Goal: Book appointment/travel/reservation

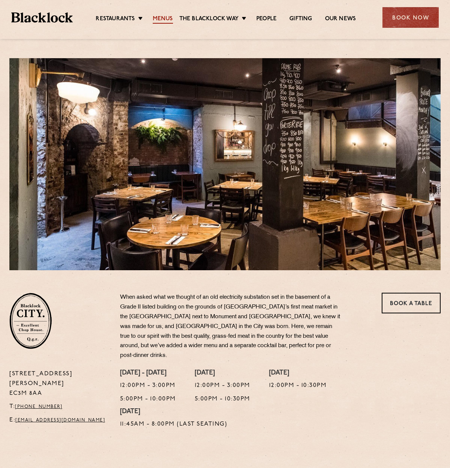
click at [164, 19] on link "Menus" at bounding box center [163, 19] width 20 height 8
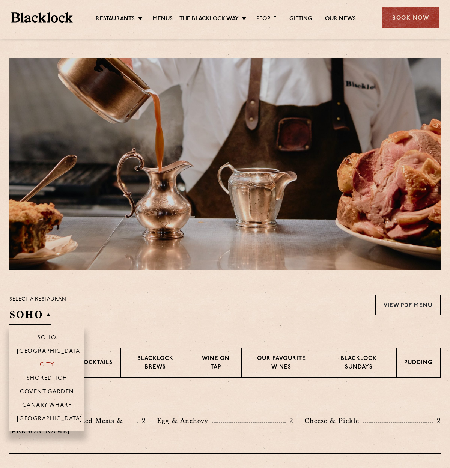
click at [50, 363] on p "City" at bounding box center [47, 366] width 15 height 8
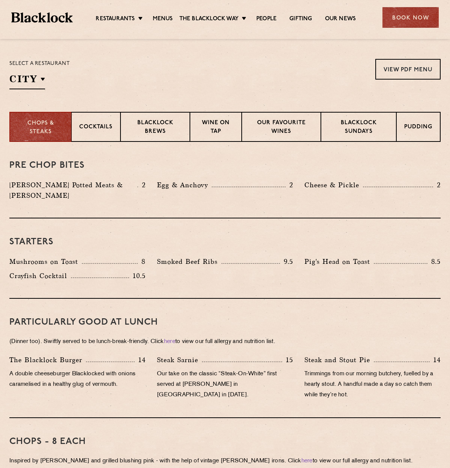
scroll to position [104, 0]
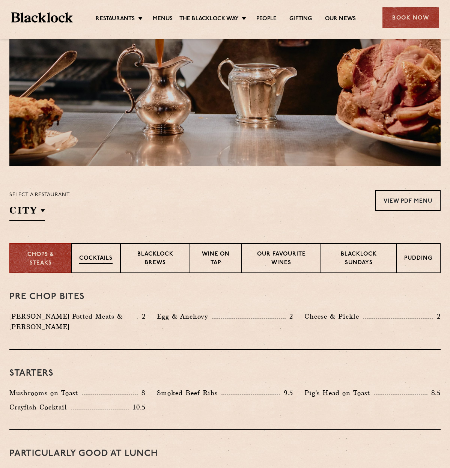
click at [100, 252] on div "Cocktails" at bounding box center [95, 258] width 49 height 30
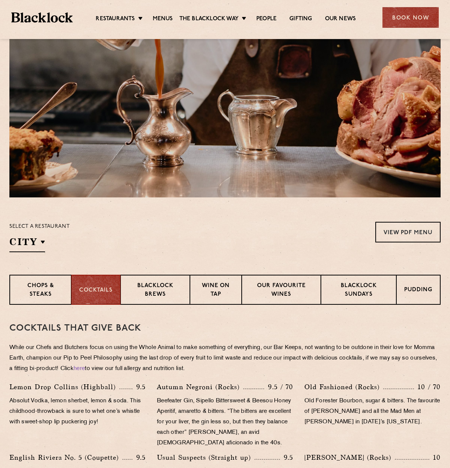
scroll to position [0, 0]
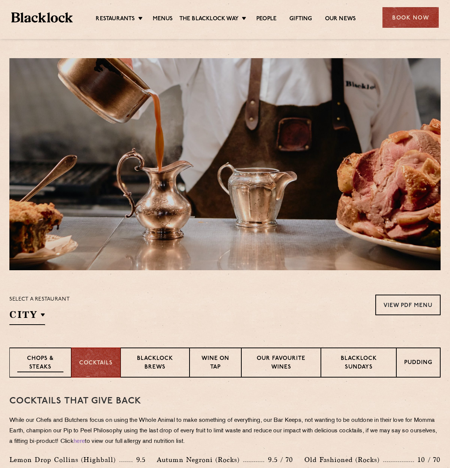
click at [49, 355] on p "Chops & Steaks" at bounding box center [40, 364] width 46 height 18
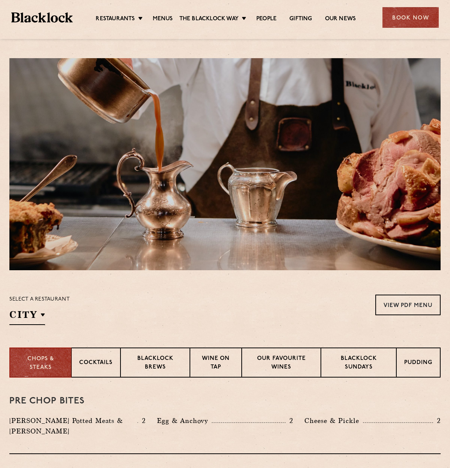
click at [46, 20] on img at bounding box center [42, 17] width 62 height 11
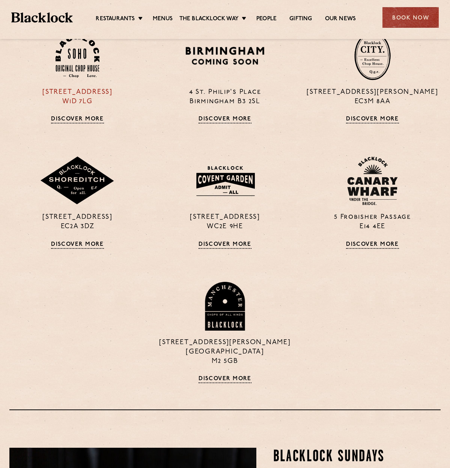
scroll to position [662, 0]
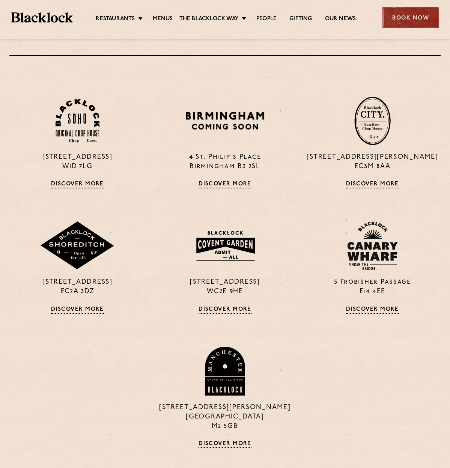
click at [401, 20] on div "Book Now" at bounding box center [410, 17] width 56 height 21
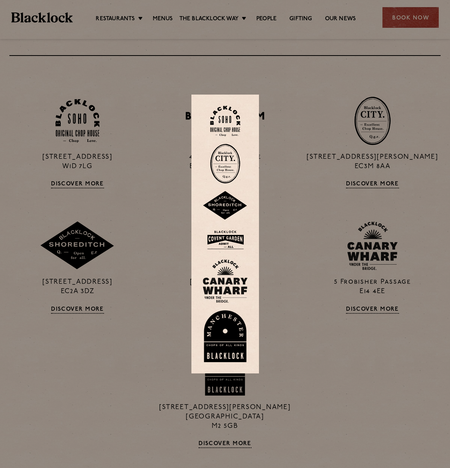
click at [228, 161] on img at bounding box center [225, 164] width 30 height 40
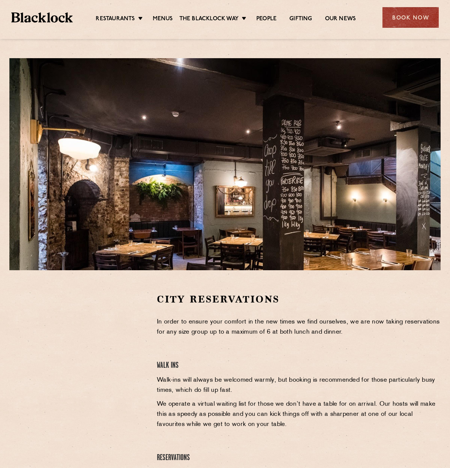
scroll to position [62, 0]
